Goal: Task Accomplishment & Management: Manage account settings

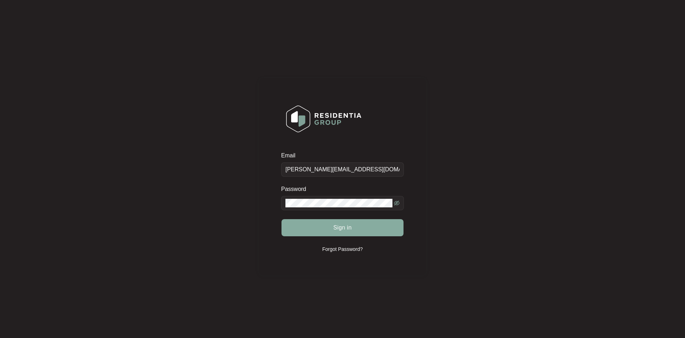
click at [302, 226] on button "Sign in" at bounding box center [343, 227] width 122 height 17
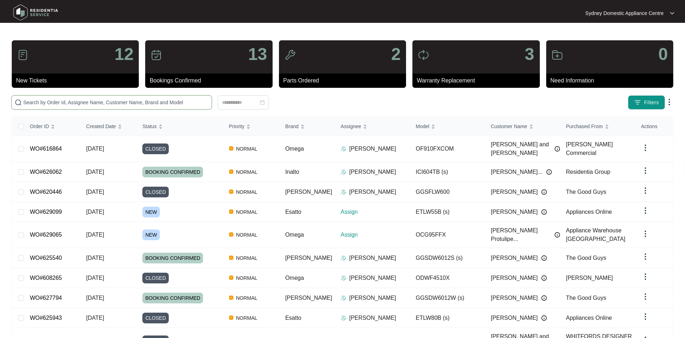
click at [62, 102] on input "text" at bounding box center [116, 102] width 186 height 8
paste input "629099"
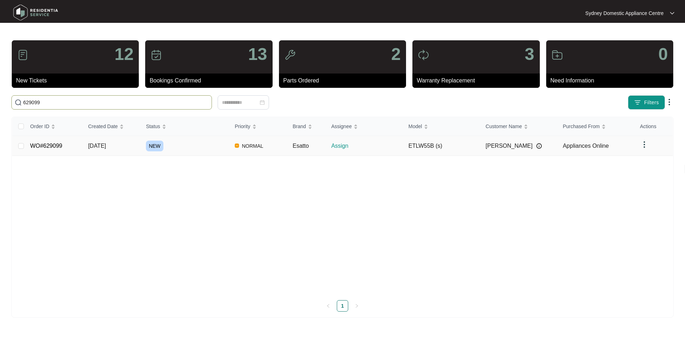
type input "629099"
click at [231, 151] on td "NORMAL" at bounding box center [258, 146] width 58 height 20
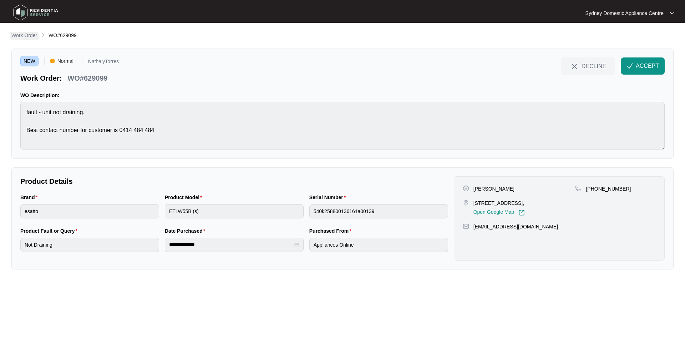
click at [27, 33] on p "Work Order" at bounding box center [24, 35] width 26 height 7
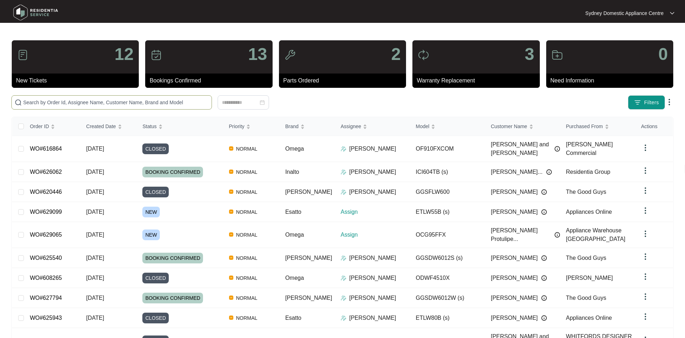
click at [130, 96] on span at bounding box center [111, 102] width 201 height 14
click at [129, 102] on input "text" at bounding box center [116, 102] width 186 height 8
paste input "629065"
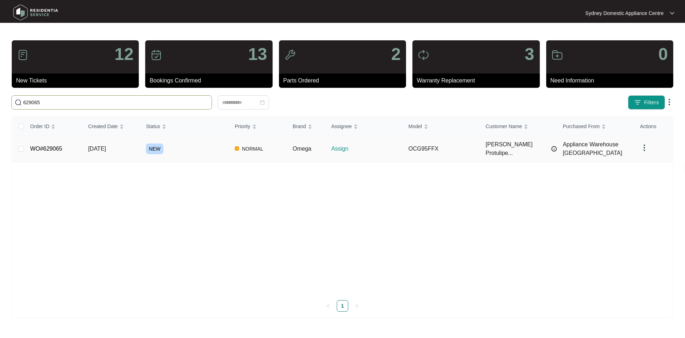
type input "629065"
click at [205, 149] on div "NEW" at bounding box center [187, 148] width 83 height 11
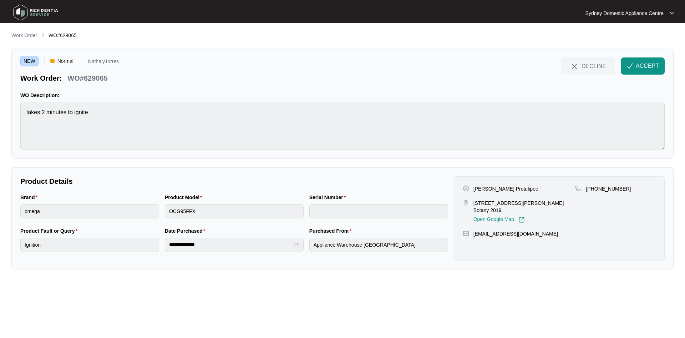
click at [477, 203] on p "[STREET_ADDRESS][PERSON_NAME] Botany 2019," at bounding box center [525, 206] width 102 height 14
click at [477, 202] on p "[STREET_ADDRESS][PERSON_NAME] Botany 2019," at bounding box center [525, 206] width 102 height 14
click at [478, 188] on p "[PERSON_NAME] Protulipec" at bounding box center [506, 188] width 65 height 7
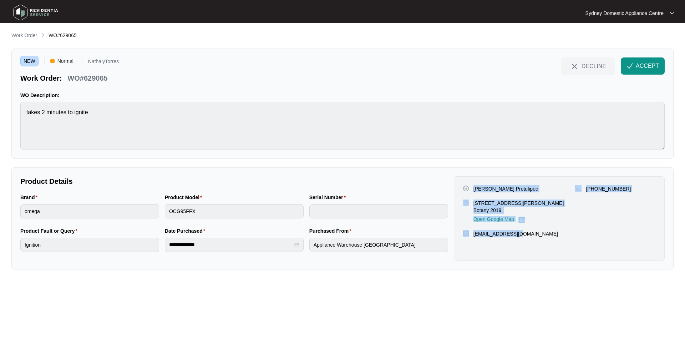
drag, startPoint x: 473, startPoint y: 188, endPoint x: 520, endPoint y: 232, distance: 64.4
click at [520, 232] on div "[PERSON_NAME] Protulipec [STREET_ADDRESS][PERSON_NAME] 2019, Open Google Map [P…" at bounding box center [559, 218] width 211 height 84
copy div "[PERSON_NAME] Protulipec [STREET_ADDRESS][PERSON_NAME] 2019, Open Google Map [P…"
click at [28, 37] on p "Work Order" at bounding box center [24, 35] width 26 height 7
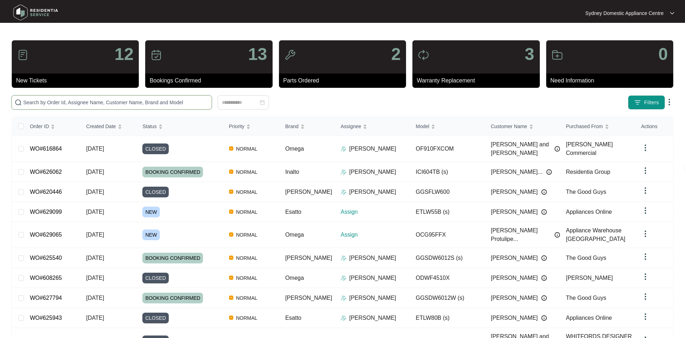
click at [90, 102] on input "text" at bounding box center [116, 102] width 186 height 8
paste input "629099"
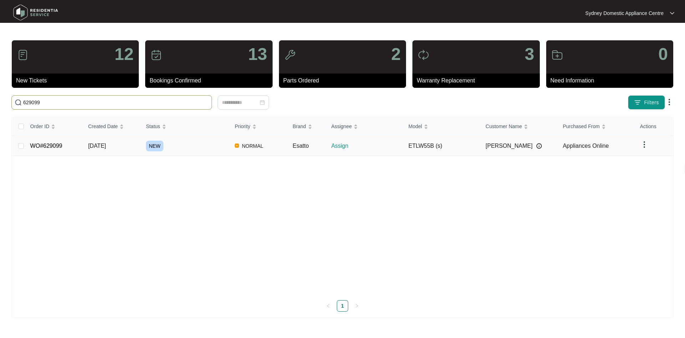
type input "629099"
click at [203, 142] on div "NEW" at bounding box center [187, 146] width 83 height 11
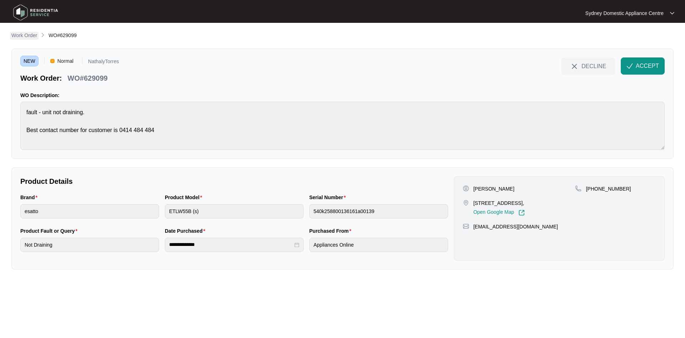
click at [15, 38] on p "Work Order" at bounding box center [24, 35] width 26 height 7
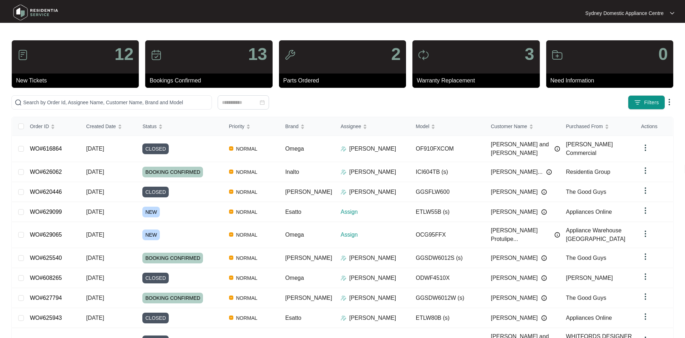
click at [96, 111] on div "12 New Tickets 13 Bookings Confirmed 2 Parts Ordered 3 Warranty Replacement 0 N…" at bounding box center [342, 208] width 662 height 337
click at [98, 101] on input "text" at bounding box center [116, 102] width 186 height 8
paste input "629065"
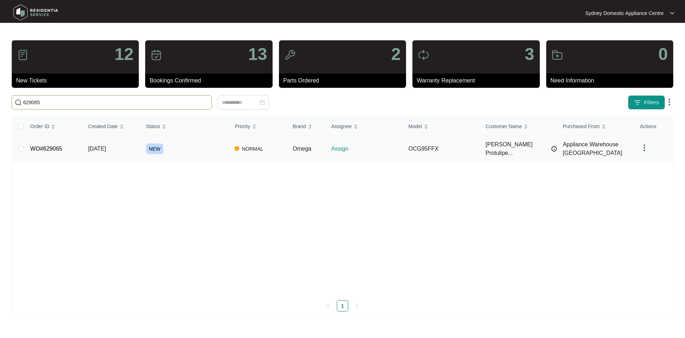
type input "629065"
click at [184, 146] on div "NEW" at bounding box center [187, 148] width 83 height 11
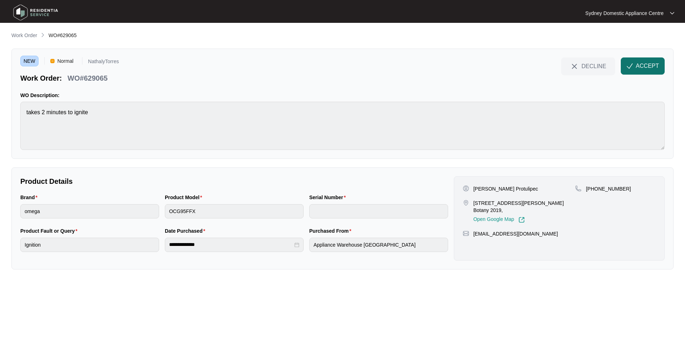
click at [641, 65] on span "ACCEPT" at bounding box center [647, 66] width 23 height 9
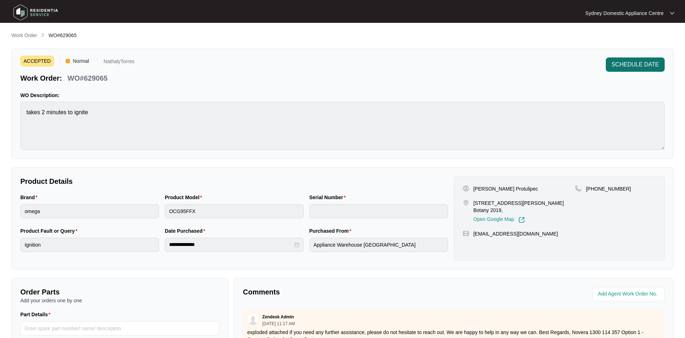
click at [631, 62] on span "SCHEDULE DATE" at bounding box center [635, 64] width 47 height 9
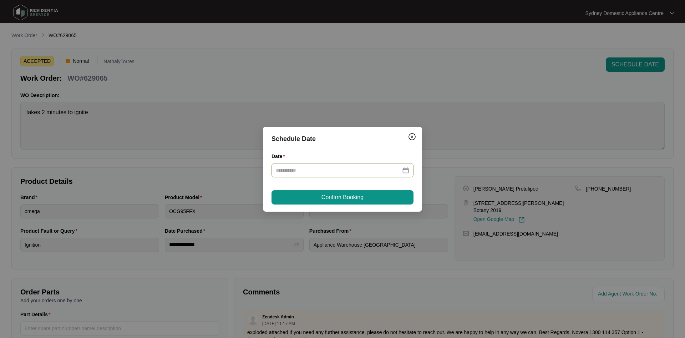
click at [302, 166] on input "Date" at bounding box center [338, 170] width 125 height 8
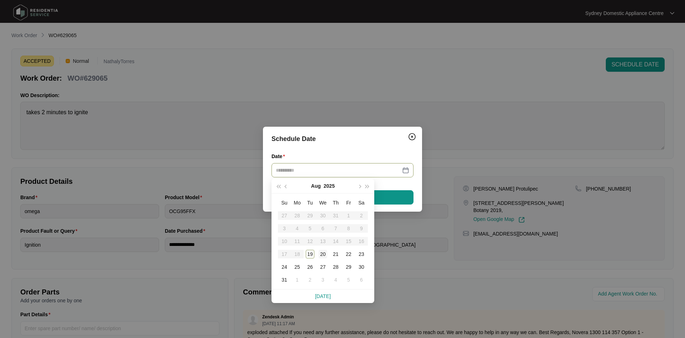
type input "**********"
click at [324, 256] on div "20" at bounding box center [323, 254] width 9 height 9
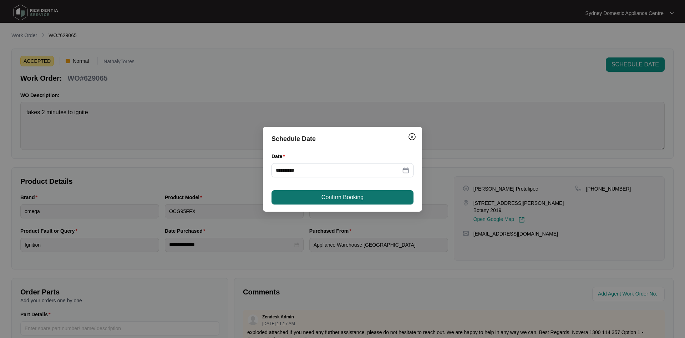
click at [336, 192] on button "Confirm Booking" at bounding box center [343, 197] width 142 height 14
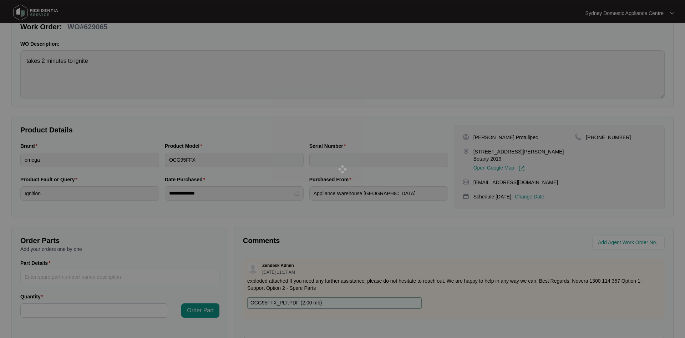
scroll to position [109, 0]
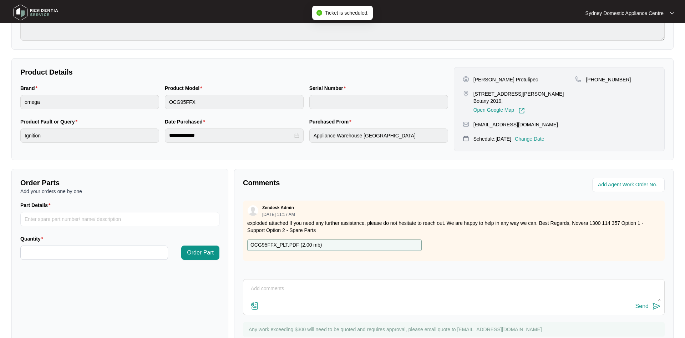
click at [264, 279] on div "Send" at bounding box center [454, 297] width 422 height 36
click at [255, 291] on textarea at bounding box center [454, 292] width 414 height 19
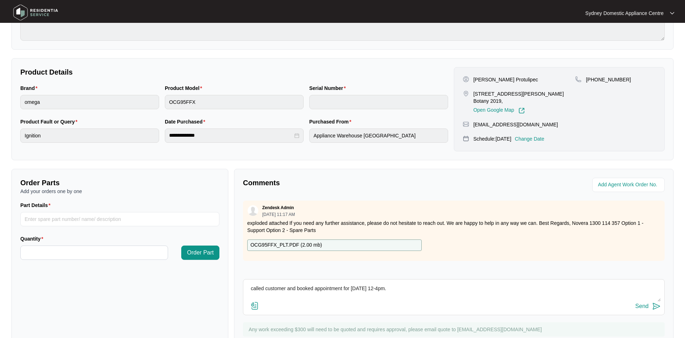
click at [285, 289] on textarea "called customer and booked appointment for [DATE] 12-4pm." at bounding box center [454, 292] width 414 height 19
type textarea "called customer [PERSON_NAME] and booked appointment for [DATE] 12-4pm."
click at [643, 302] on button "Send" at bounding box center [648, 307] width 25 height 10
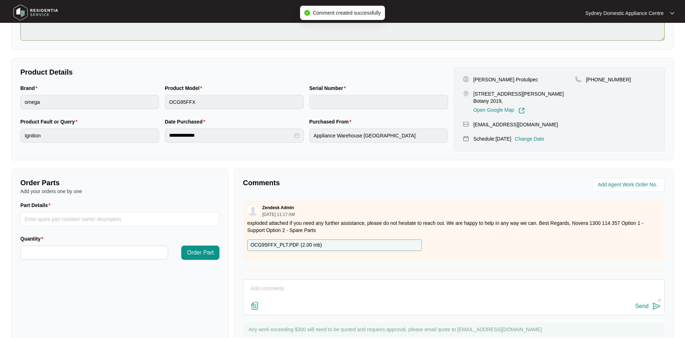
scroll to position [0, 0]
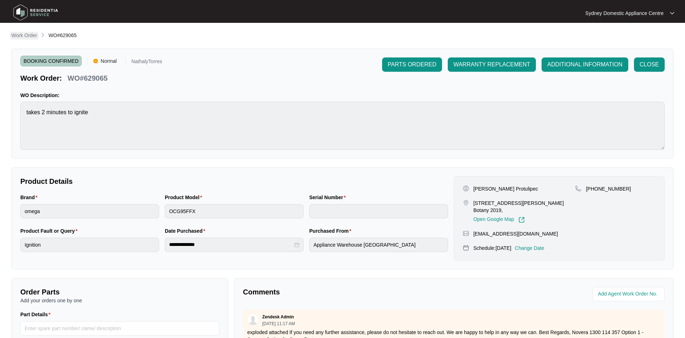
click at [28, 35] on p "Work Order" at bounding box center [24, 35] width 26 height 7
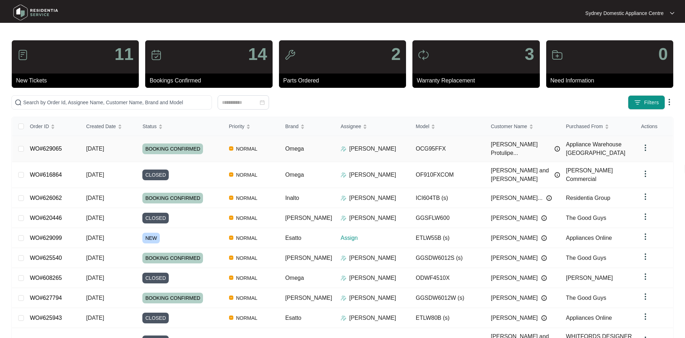
click at [389, 148] on div "[PERSON_NAME]" at bounding box center [376, 149] width 70 height 9
click at [368, 144] on td "[PERSON_NAME]" at bounding box center [372, 149] width 75 height 26
click at [177, 148] on span "BOOKING CONFIRMED" at bounding box center [172, 148] width 61 height 11
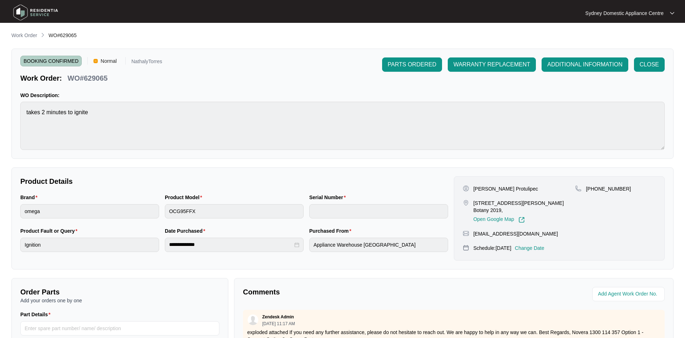
click at [143, 61] on p "NathalyTorres" at bounding box center [146, 62] width 31 height 7
click at [588, 62] on span "ADDITIONAL INFORMATION" at bounding box center [584, 64] width 75 height 9
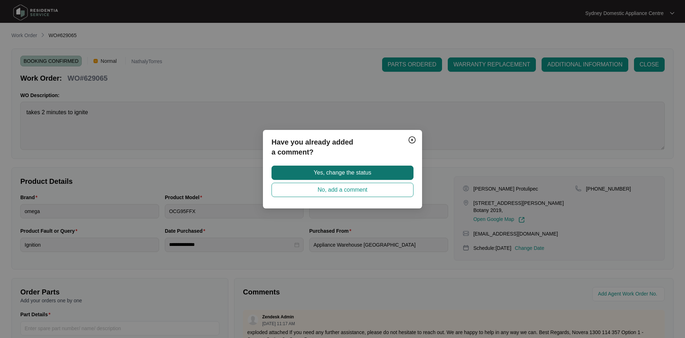
click at [360, 172] on span "Yes, change the status" at bounding box center [342, 172] width 57 height 9
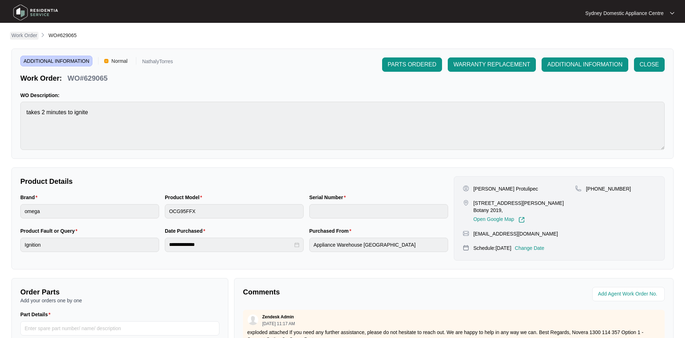
click at [23, 32] on p "Work Order" at bounding box center [24, 35] width 26 height 7
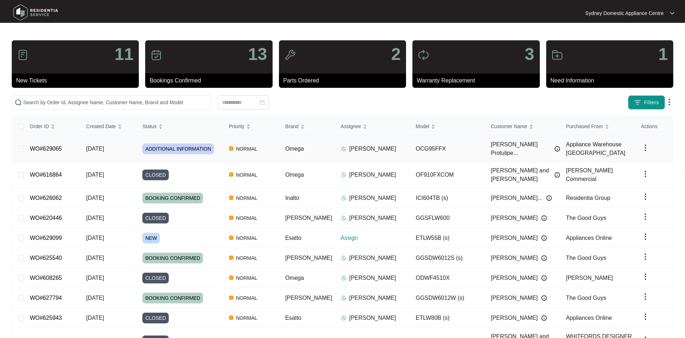
click at [389, 149] on div "[PERSON_NAME]" at bounding box center [376, 149] width 70 height 9
click at [433, 149] on td "OCG95FFX" at bounding box center [447, 149] width 75 height 26
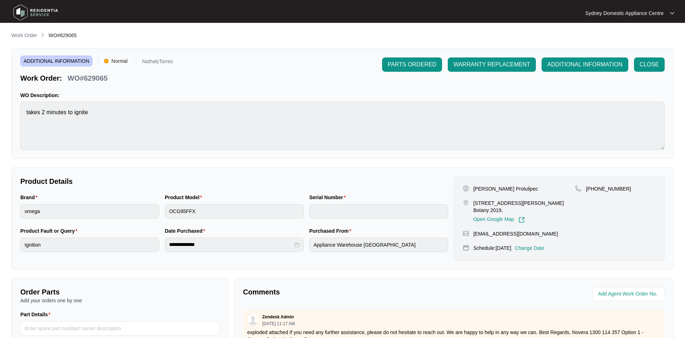
click at [57, 60] on span "ADDITIONAL INFORMATION" at bounding box center [56, 61] width 72 height 11
click at [563, 61] on span "ADDITIONAL INFORMATION" at bounding box center [584, 64] width 75 height 9
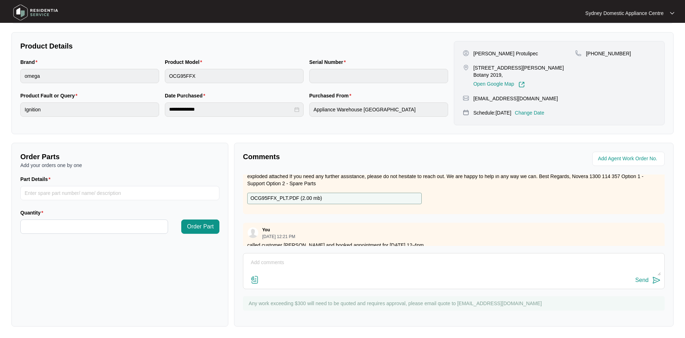
scroll to position [28, 0]
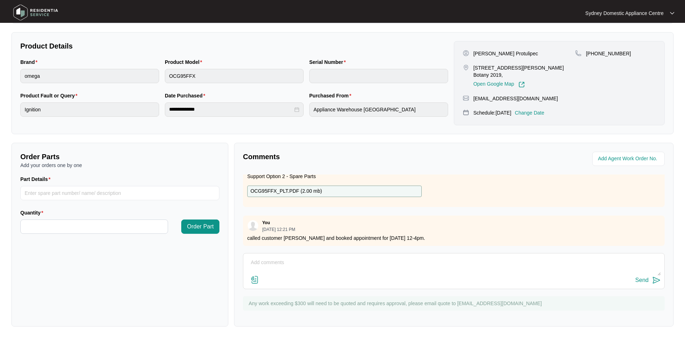
click at [300, 238] on p "called customer [PERSON_NAME] and booked appointment for [DATE] 12-4pm." at bounding box center [453, 237] width 413 height 7
click at [299, 238] on p "called customer [PERSON_NAME] and booked appointment for [DATE] 12-4pm." at bounding box center [453, 237] width 413 height 7
click at [310, 267] on textarea at bounding box center [454, 266] width 414 height 19
paste textarea "called customer [PERSON_NAME] and booked appointment for [DATE] 12-4pm."
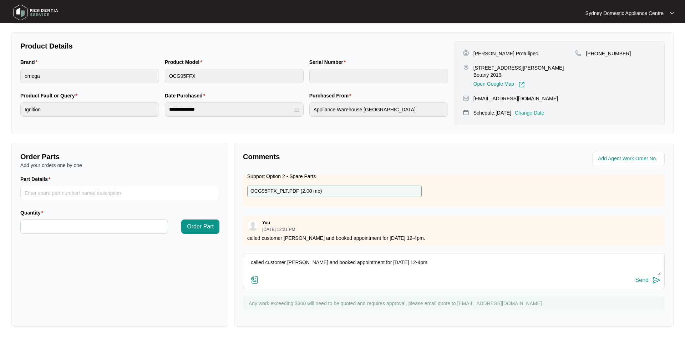
click at [660, 273] on textarea "called customer [PERSON_NAME] and booked appointment for [DATE] 12-4pm." at bounding box center [454, 266] width 414 height 19
type textarea "called customer [PERSON_NAME] and booked appointment for [DATE] 12-4pm."
click at [642, 278] on div "Send" at bounding box center [642, 280] width 13 height 6
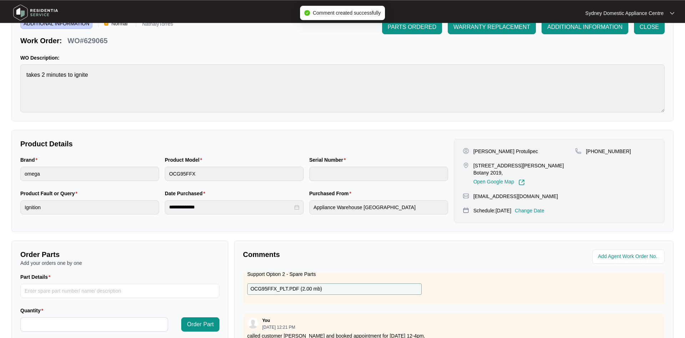
scroll to position [0, 0]
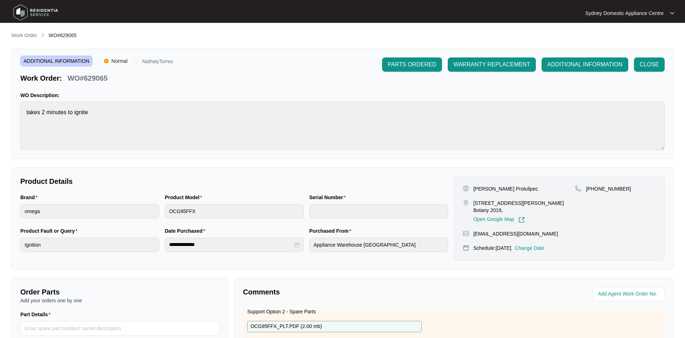
click at [27, 31] on li "Work Order" at bounding box center [24, 35] width 26 height 9
click at [27, 35] on p "Work Order" at bounding box center [24, 35] width 26 height 7
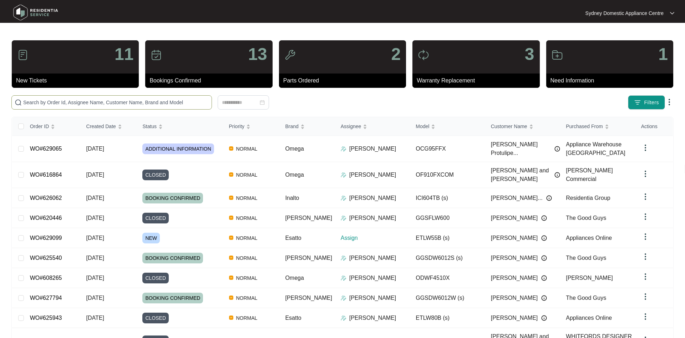
click at [86, 103] on input "text" at bounding box center [116, 102] width 186 height 8
paste input "629099"
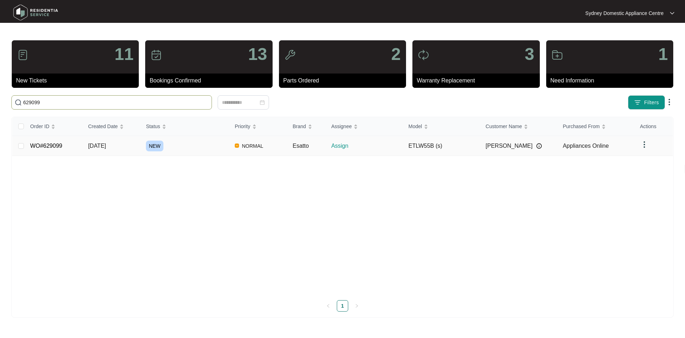
type input "629099"
click at [142, 148] on td "NEW" at bounding box center [184, 146] width 89 height 20
